Goal: Task Accomplishment & Management: Manage account settings

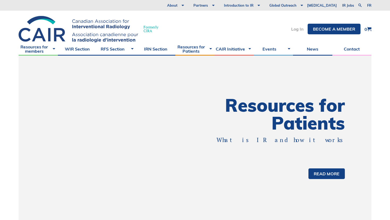
click at [296, 28] on link "Log In" at bounding box center [297, 29] width 12 height 4
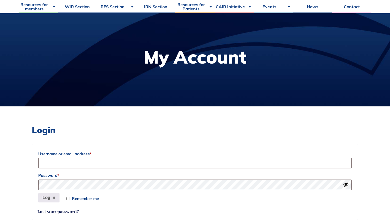
scroll to position [42, 0]
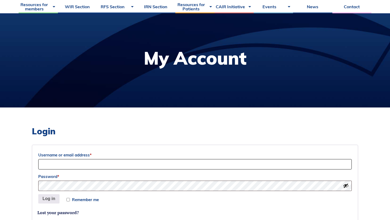
click at [91, 164] on input "Username or email address *" at bounding box center [194, 164] width 313 height 10
type input "aslater@outlook.com.au"
click at [46, 199] on button "Log in" at bounding box center [48, 199] width 21 height 10
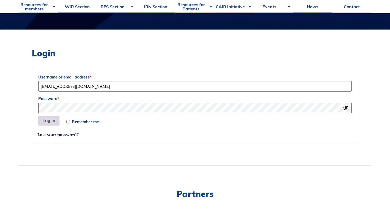
scroll to position [119, 0]
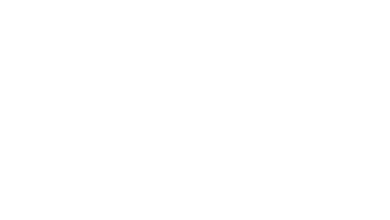
click at [49, 123] on div at bounding box center [195, 110] width 390 height 220
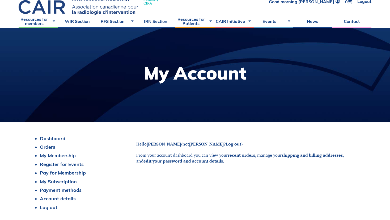
scroll to position [28, 0]
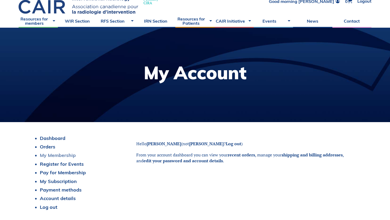
click at [71, 157] on link "My Membership" at bounding box center [58, 155] width 36 height 6
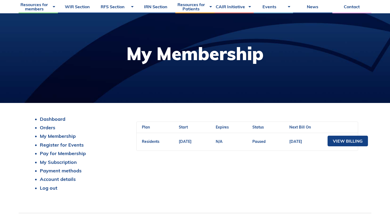
scroll to position [48, 0]
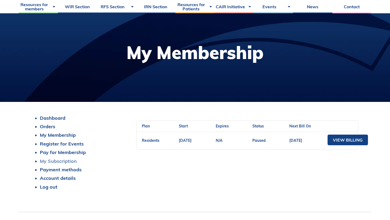
click at [69, 160] on link "My Subscription" at bounding box center [58, 161] width 37 height 6
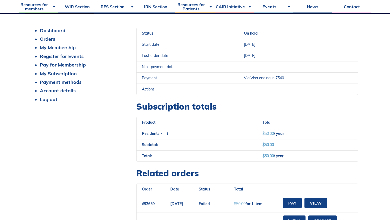
scroll to position [127, 0]
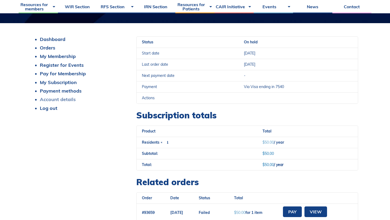
click at [64, 98] on link "Account details" at bounding box center [58, 99] width 36 height 6
